Goal: Understand process/instructions: Learn how to perform a task or action

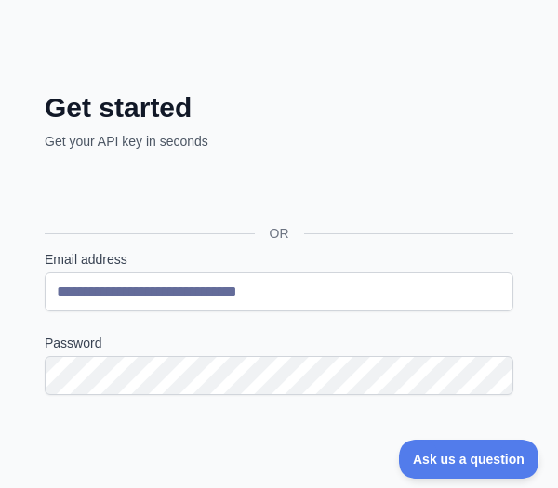
scroll to position [116, 0]
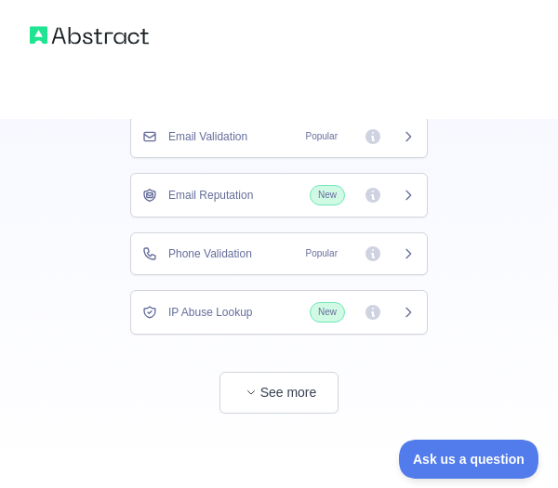
scroll to position [203, 0]
click at [265, 145] on div "Email Validation Popular" at bounding box center [278, 136] width 273 height 19
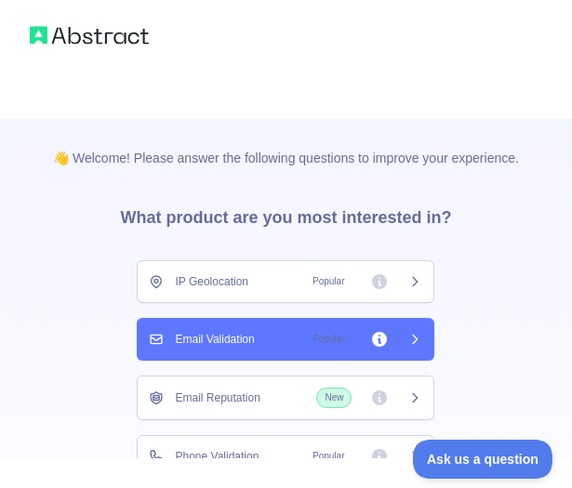
click at [404, 143] on div "👋 Welcome! Please answer the following questions to improve your experience. Wh…" at bounding box center [286, 244] width 572 height 488
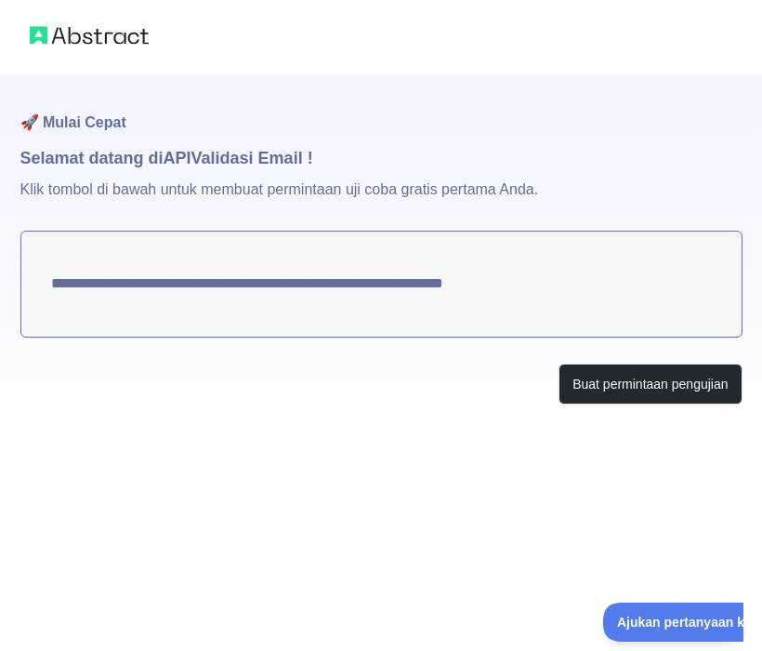
click at [333, 420] on div "**********" at bounding box center [381, 276] width 722 height 404
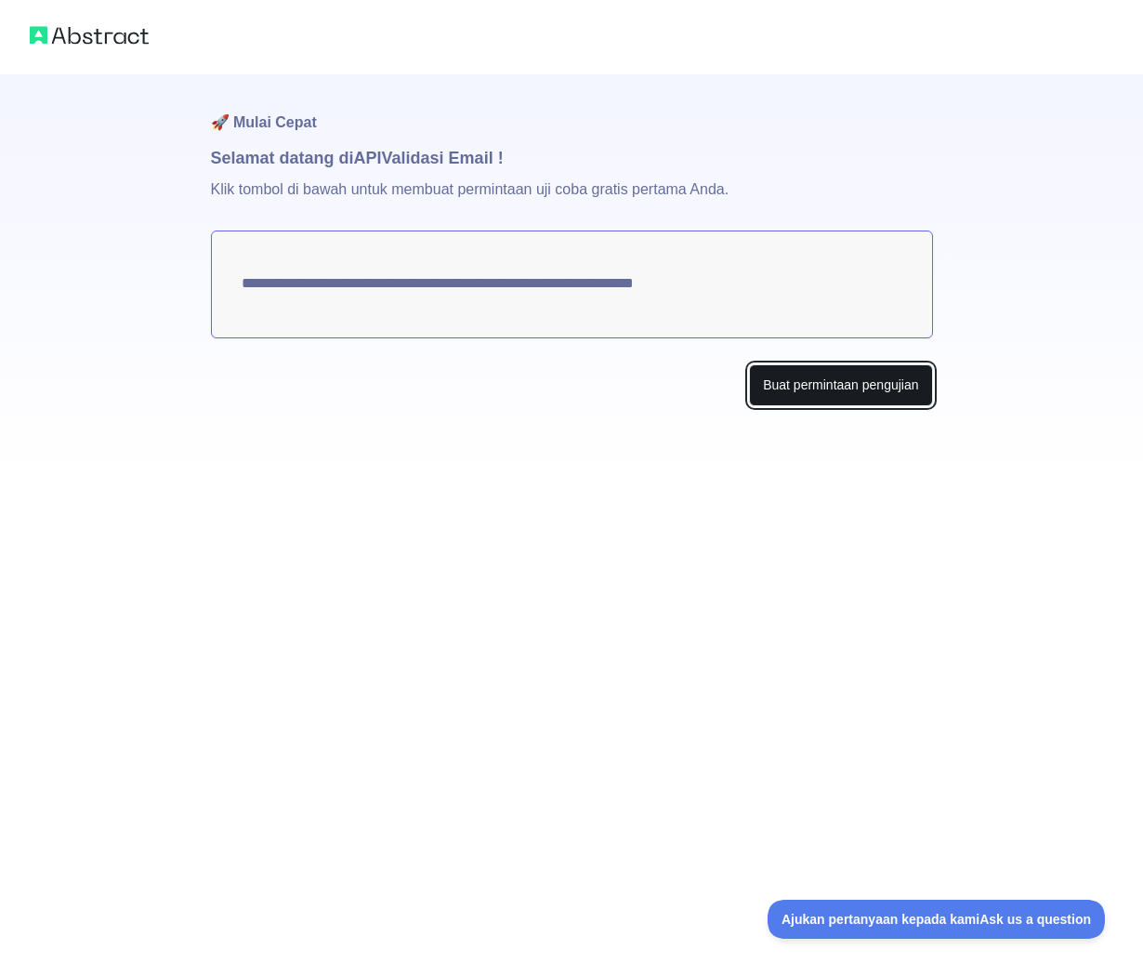
click at [557, 387] on font "Buat permintaan pengujian" at bounding box center [840, 384] width 155 height 15
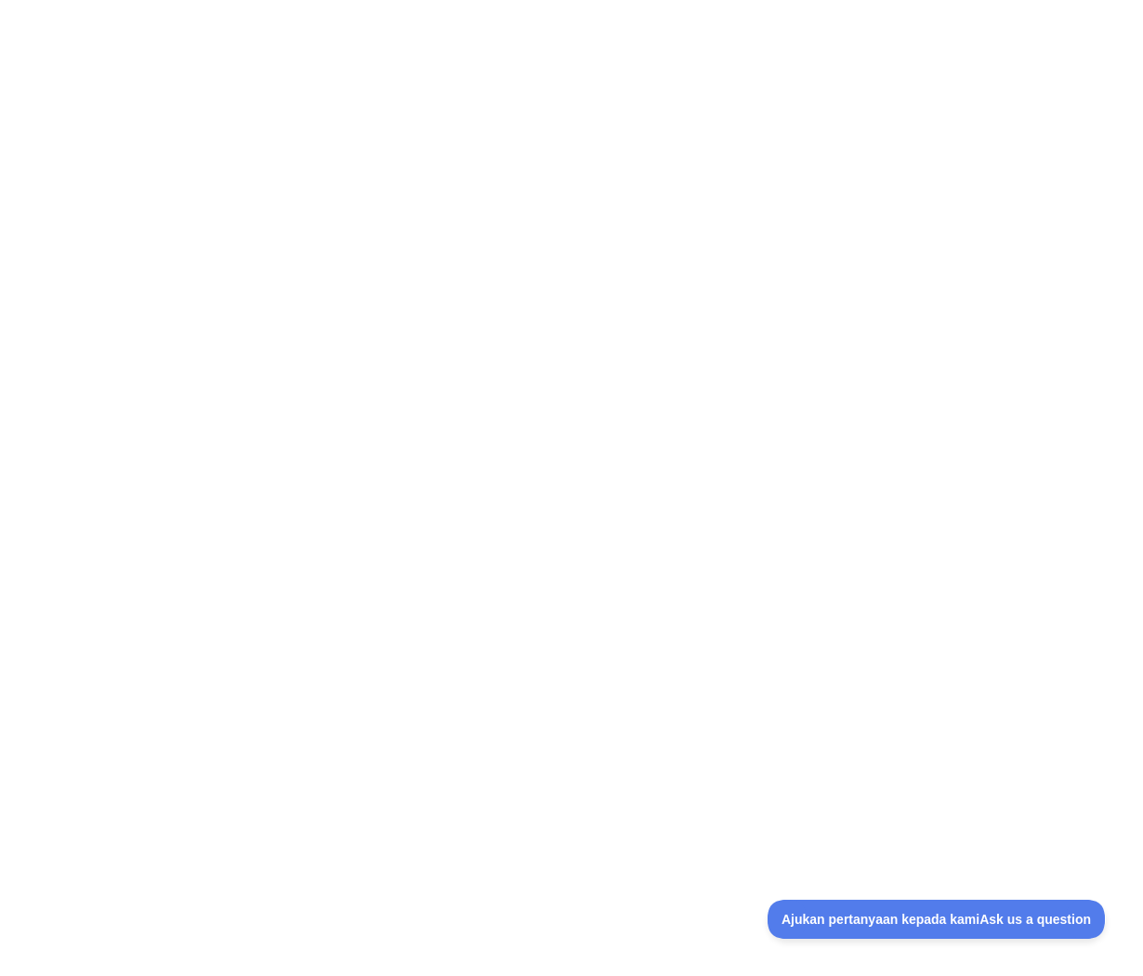
drag, startPoint x: 322, startPoint y: 71, endPoint x: 344, endPoint y: 108, distance: 43.4
click at [322, 71] on div at bounding box center [571, 488] width 1143 height 976
